Goal: Information Seeking & Learning: Compare options

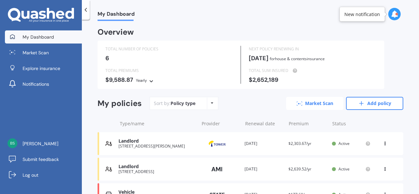
click at [323, 103] on link "Market Scan" at bounding box center [314, 103] width 57 height 13
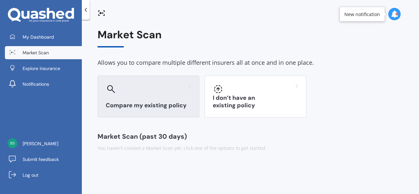
click at [170, 100] on div "Compare my existing policy" at bounding box center [148, 97] width 102 height 42
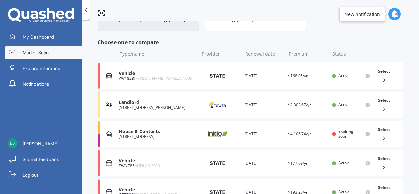
scroll to position [87, 0]
click at [145, 134] on div "[STREET_ADDRESS]" at bounding box center [157, 136] width 77 height 5
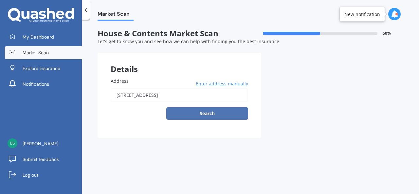
click at [208, 115] on button "Search" at bounding box center [207, 113] width 82 height 12
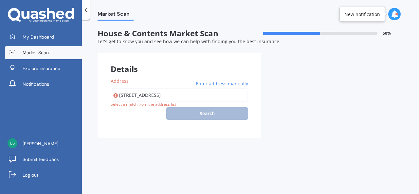
type input "[STREET_ADDRESS]"
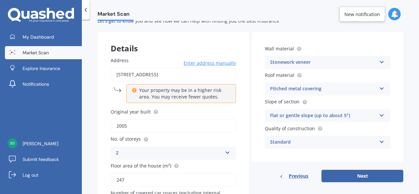
scroll to position [64, 0]
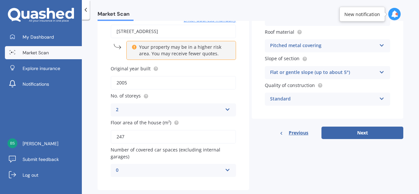
click at [135, 135] on input "247" at bounding box center [173, 137] width 125 height 14
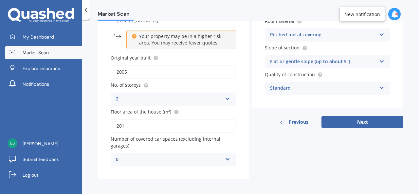
type input "201"
click at [226, 159] on icon at bounding box center [228, 158] width 6 height 5
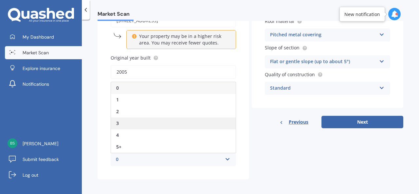
click at [121, 123] on div "3" at bounding box center [173, 123] width 125 height 12
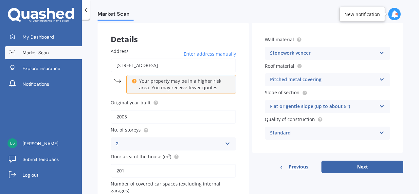
scroll to position [28, 0]
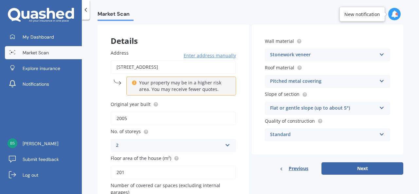
click at [132, 118] on input "2005" at bounding box center [173, 119] width 125 height 14
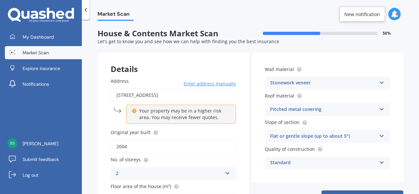
type input "2004"
click at [379, 82] on icon at bounding box center [382, 81] width 6 height 5
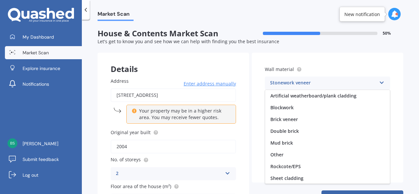
scroll to position [36, 0]
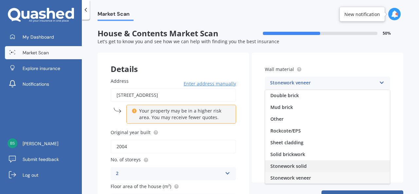
click at [299, 165] on span "Stonework solid" at bounding box center [288, 166] width 36 height 6
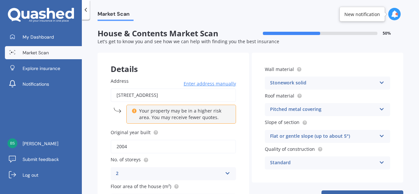
click at [379, 109] on icon at bounding box center [382, 108] width 6 height 5
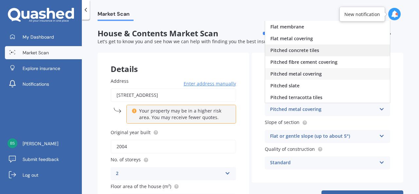
click at [336, 51] on div "Pitched concrete tiles" at bounding box center [327, 50] width 125 height 12
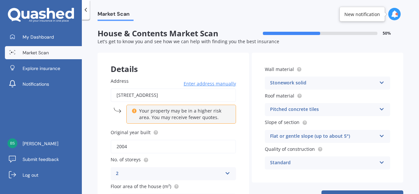
click at [380, 161] on icon at bounding box center [382, 161] width 6 height 5
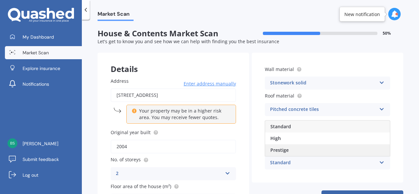
click at [333, 149] on div "Prestige" at bounding box center [327, 150] width 125 height 12
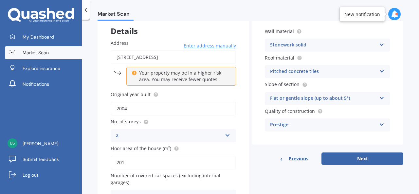
scroll to position [39, 0]
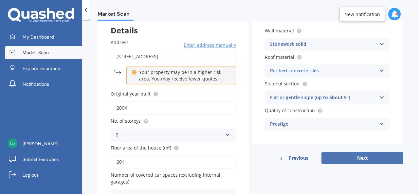
click at [355, 159] on button "Next" at bounding box center [362, 158] width 82 height 12
select select "28"
select select "06"
select select "1990"
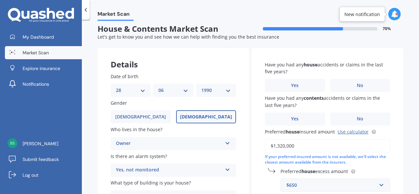
scroll to position [0, 0]
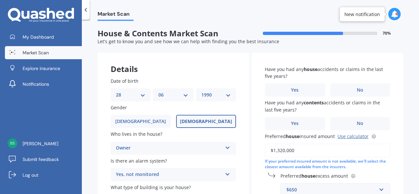
click at [143, 96] on select "DD 01 02 03 04 05 06 07 08 09 10 11 12 13 14 15 16 17 18 19 20 21 22 23 24 25 2…" at bounding box center [130, 94] width 29 height 7
select select "13"
click at [116, 91] on select "DD 01 02 03 04 05 06 07 08 09 10 11 12 13 14 15 16 17 18 19 20 21 22 23 24 25 2…" at bounding box center [130, 94] width 29 height 7
click at [185, 95] on select "MM 01 02 03 04 05 06 07 08 09 10 11 12" at bounding box center [172, 94] width 29 height 7
select select "04"
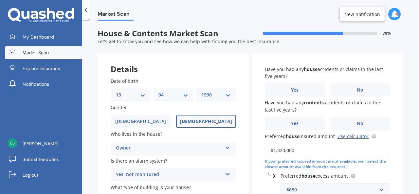
click at [158, 91] on select "MM 01 02 03 04 05 06 07 08 09 10 11 12" at bounding box center [172, 94] width 29 height 7
click at [227, 95] on select "YYYY 2009 2008 2007 2006 2005 2004 2003 2002 2001 2000 1999 1998 1997 1996 1995…" at bounding box center [215, 94] width 29 height 7
select select "1957"
click at [201, 91] on select "YYYY 2009 2008 2007 2006 2005 2004 2003 2002 2001 2000 1999 1998 1997 1996 1995…" at bounding box center [215, 94] width 29 height 7
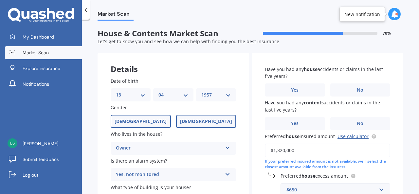
click at [149, 122] on label "[DEMOGRAPHIC_DATA]" at bounding box center [141, 121] width 60 height 13
click at [0, 0] on input "[DEMOGRAPHIC_DATA]" at bounding box center [0, 0] width 0 height 0
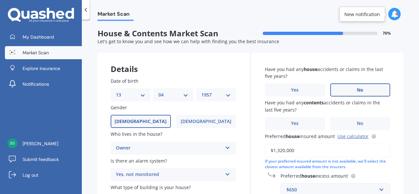
click at [370, 89] on label "No" at bounding box center [360, 89] width 60 height 13
click at [0, 0] on input "No" at bounding box center [0, 0] width 0 height 0
click at [364, 128] on label "No" at bounding box center [360, 123] width 60 height 13
click at [0, 0] on input "No" at bounding box center [0, 0] width 0 height 0
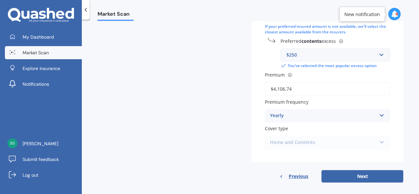
scroll to position [207, 0]
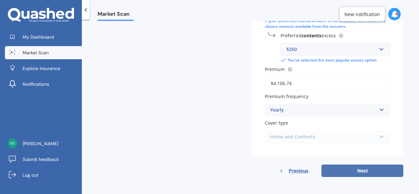
click at [359, 173] on button "Next" at bounding box center [362, 171] width 82 height 12
select select "13"
select select "04"
select select "1957"
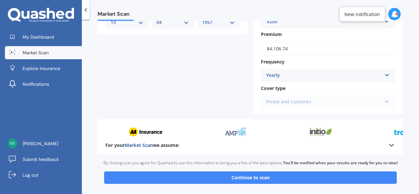
scroll to position [294, 0]
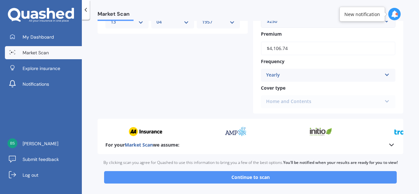
click at [359, 173] on button "Continue to scan" at bounding box center [250, 177] width 292 height 12
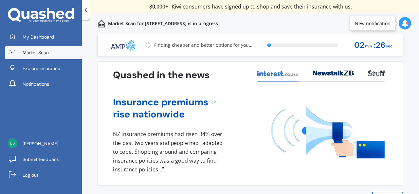
scroll to position [17, 0]
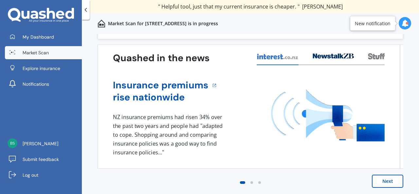
click at [380, 24] on div "New notification" at bounding box center [373, 23] width 36 height 7
click at [381, 184] on button "Next" at bounding box center [387, 181] width 31 height 13
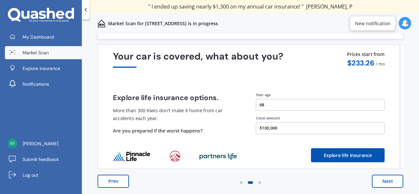
click at [381, 184] on button "Next" at bounding box center [387, 181] width 31 height 13
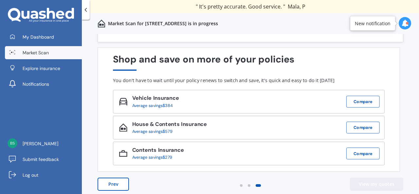
scroll to position [0, 0]
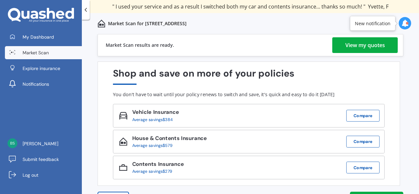
click at [366, 44] on div "View my quotes" at bounding box center [365, 45] width 40 height 16
